Goal: Task Accomplishment & Management: Use online tool/utility

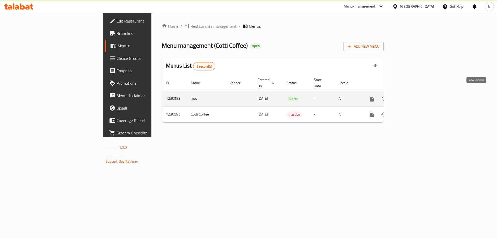
click at [412, 95] on icon "enhanced table" at bounding box center [408, 98] width 6 height 6
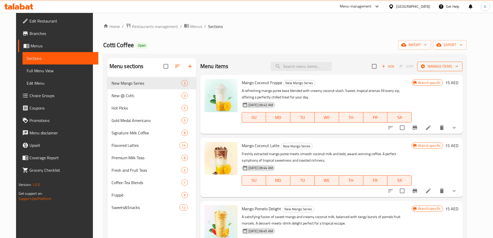
click at [453, 63] on span "Manage items" at bounding box center [439, 66] width 37 height 6
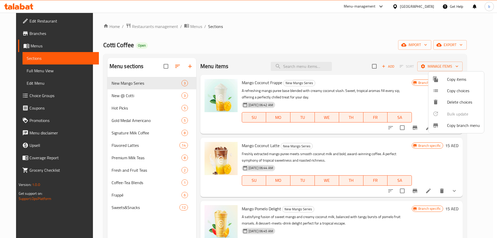
click at [456, 125] on span "Copy branch menu" at bounding box center [463, 125] width 33 height 6
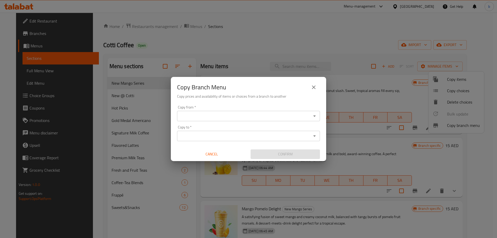
click at [253, 110] on div "Copy from   * Copy from *" at bounding box center [248, 113] width 143 height 16
click at [254, 112] on div "Copy from *" at bounding box center [248, 116] width 143 height 10
click at [235, 139] on input "Copy to   *" at bounding box center [243, 135] width 131 height 7
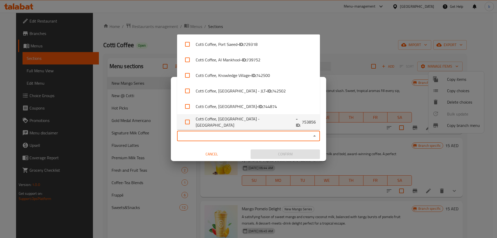
click at [173, 124] on div "Copy from   * Copy from * Copy to   * Copy to * Cancel Confirm" at bounding box center [248, 132] width 155 height 58
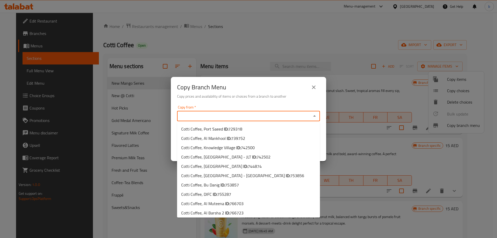
click at [192, 117] on input "Copy from   *" at bounding box center [243, 115] width 131 height 7
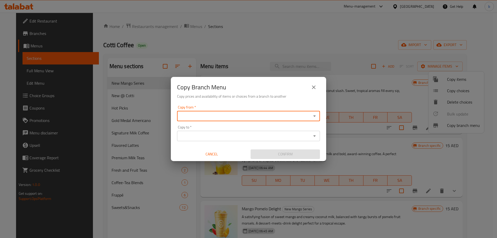
paste input "755287"
type input "755287"
click at [203, 115] on input "755287" at bounding box center [243, 115] width 131 height 7
click at [203, 114] on input "755287" at bounding box center [243, 115] width 131 height 7
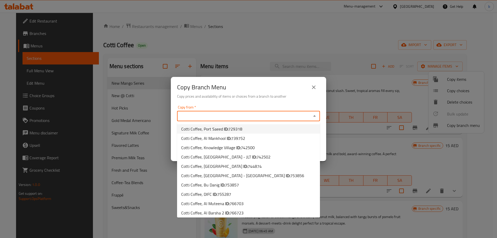
click at [187, 104] on div "Copy from   * Copy from * Copy to   * Copy to * Cancel Confirm" at bounding box center [248, 132] width 155 height 58
click at [191, 115] on input "Copy from   *" at bounding box center [243, 115] width 131 height 7
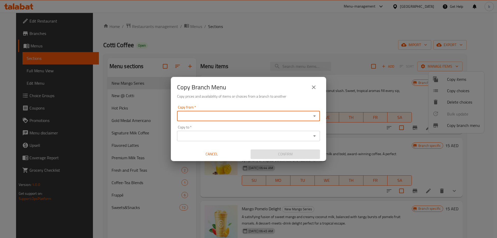
click at [196, 114] on input "Copy from   *" at bounding box center [243, 115] width 131 height 7
click at [206, 117] on input "Copy from   *" at bounding box center [243, 115] width 131 height 7
click at [240, 114] on input "Copy from   *" at bounding box center [243, 115] width 131 height 7
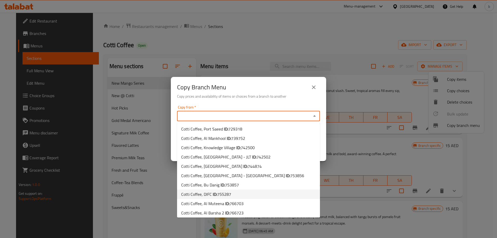
click at [226, 194] on span "755287" at bounding box center [224, 194] width 14 height 8
type input "Cotti Coffee, DIFC"
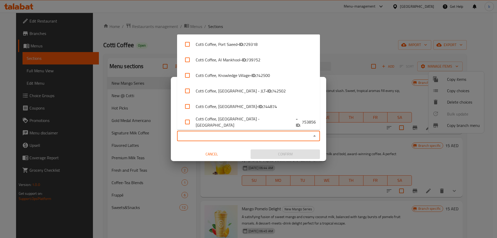
click at [211, 137] on input "Copy to   *" at bounding box center [243, 135] width 131 height 7
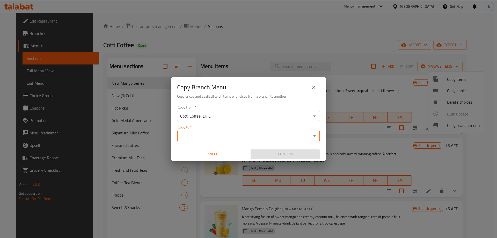
click at [195, 133] on input "Copy to   *" at bounding box center [243, 135] width 131 height 7
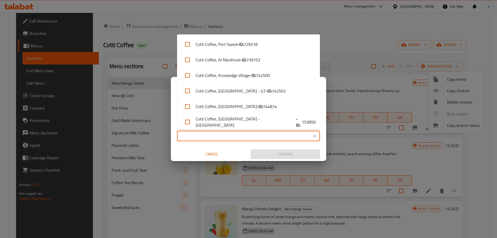
click at [252, 135] on input "Copy to   *" at bounding box center [243, 135] width 131 height 7
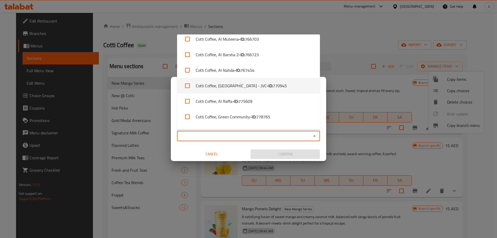
scroll to position [142, 0]
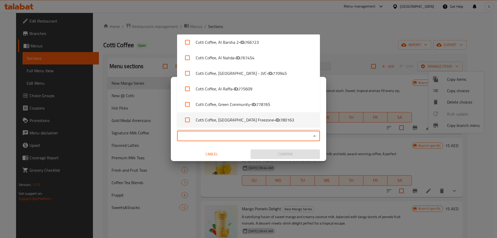
click at [280, 120] on span "780163" at bounding box center [287, 120] width 14 height 6
checkbox input "true"
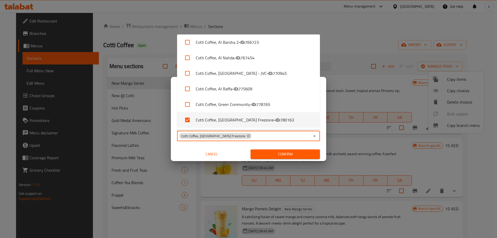
click at [229, 143] on div "Copy from   * Cotti Coffee, DIFC Copy from * Copy to   * Cotti Coffee, [GEOGRAP…" at bounding box center [248, 132] width 155 height 58
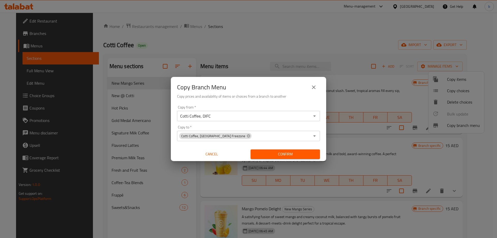
click at [34, 41] on div "Copy Branch Menu Copy prices and availability of items or choices from a branch…" at bounding box center [248, 119] width 497 height 238
click at [305, 114] on input "Cotti Coffee, DIFC" at bounding box center [243, 115] width 131 height 7
click at [310, 116] on div "Cotti Coffee, DIFC Copy from *" at bounding box center [248, 116] width 143 height 10
click at [315, 116] on icon "Open" at bounding box center [314, 116] width 6 height 6
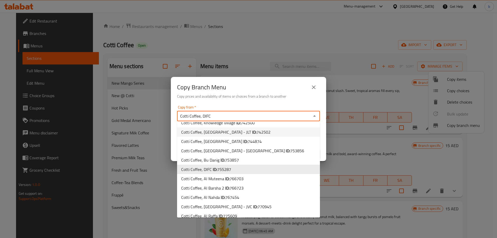
scroll to position [49, 0]
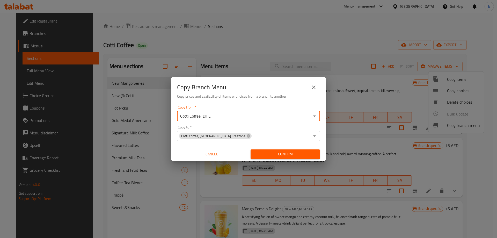
click at [314, 115] on icon "Open" at bounding box center [314, 116] width 6 height 6
click at [309, 112] on div "Cotti Coffee, DIFC Copy from *" at bounding box center [248, 116] width 143 height 10
click at [318, 114] on div "Cotti Coffee, DIFC Copy from *" at bounding box center [248, 116] width 143 height 10
click at [318, 116] on button "Open" at bounding box center [314, 115] width 7 height 7
click at [296, 99] on div "Copy Branch Menu Copy prices and availability of items or choices from a branch…" at bounding box center [248, 90] width 155 height 26
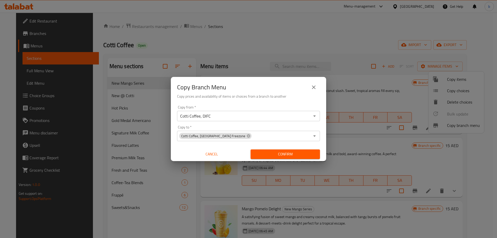
click at [299, 113] on input "Cotti Coffee, DIFC" at bounding box center [243, 115] width 131 height 7
click at [302, 113] on input "Cotti Coffee, DIFC" at bounding box center [243, 115] width 131 height 7
click at [233, 111] on div "Cotti Coffee, DIFC Copy from *" at bounding box center [248, 116] width 143 height 10
click at [315, 116] on icon "Open" at bounding box center [314, 115] width 3 height 1
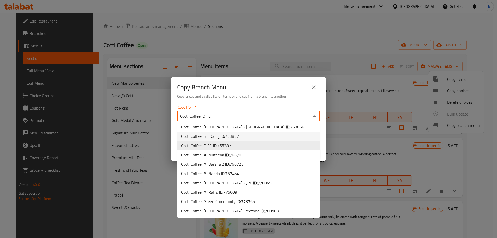
click at [235, 103] on div "Copy Branch Menu Copy prices and availability of items or choices from a branch…" at bounding box center [248, 90] width 155 height 26
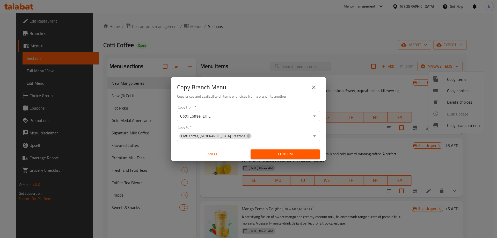
click at [314, 135] on icon "Open" at bounding box center [314, 135] width 3 height 1
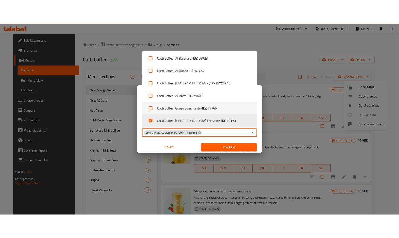
scroll to position [142, 0]
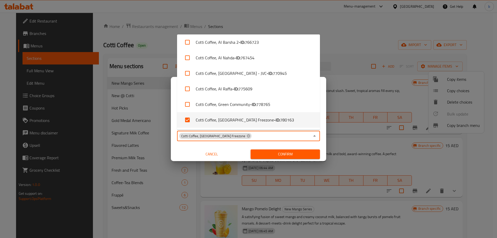
click at [175, 146] on div "Copy from   * Cotti Coffee, DIFC Copy from * Copy to   * Cotti Coffee, [GEOGRAP…" at bounding box center [248, 132] width 155 height 58
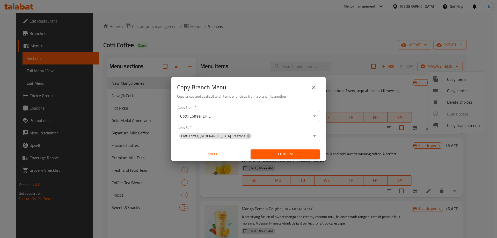
click at [284, 150] on button "Confirm" at bounding box center [284, 154] width 69 height 10
